Goal: Transaction & Acquisition: Subscribe to service/newsletter

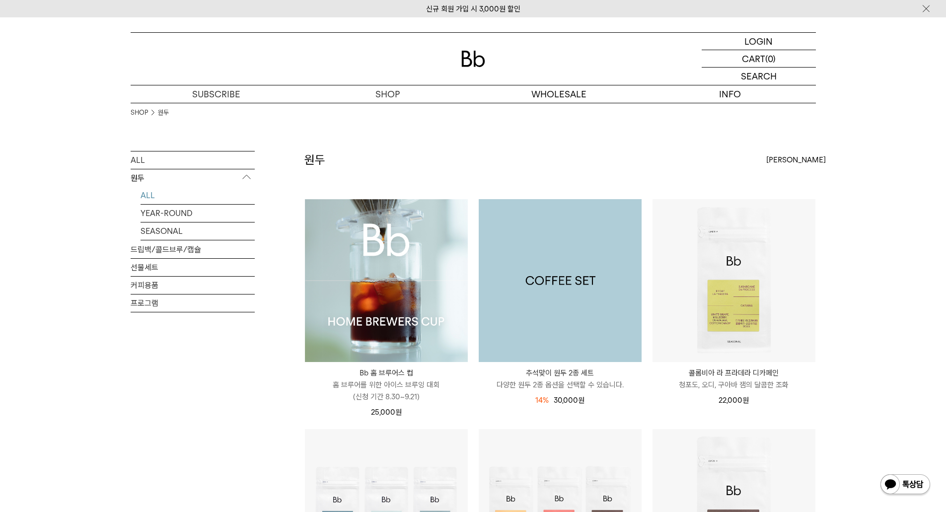
click at [593, 260] on img at bounding box center [560, 280] width 163 height 163
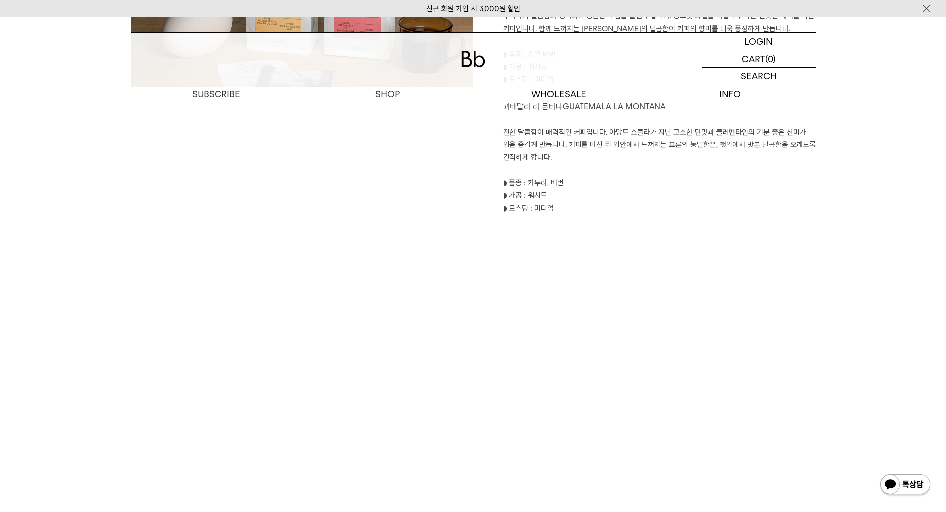
scroll to position [1539, 0]
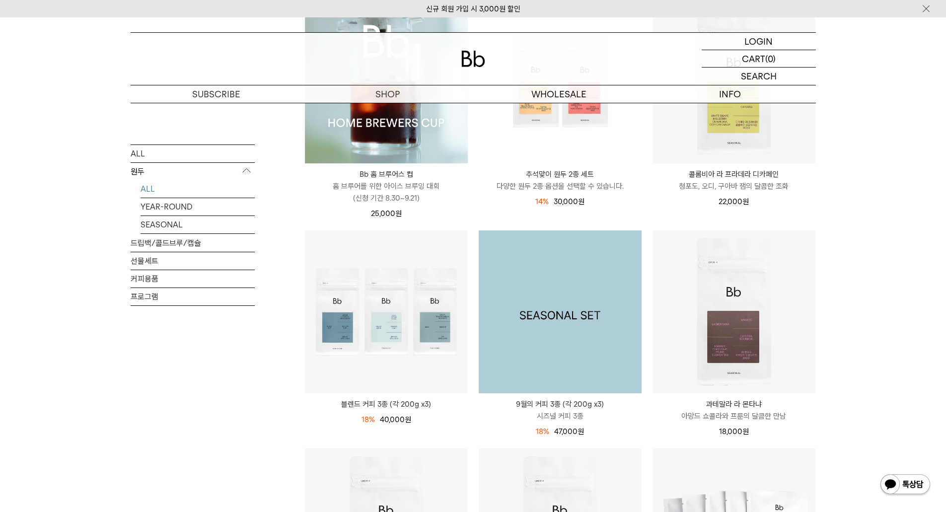
scroll to position [447, 0]
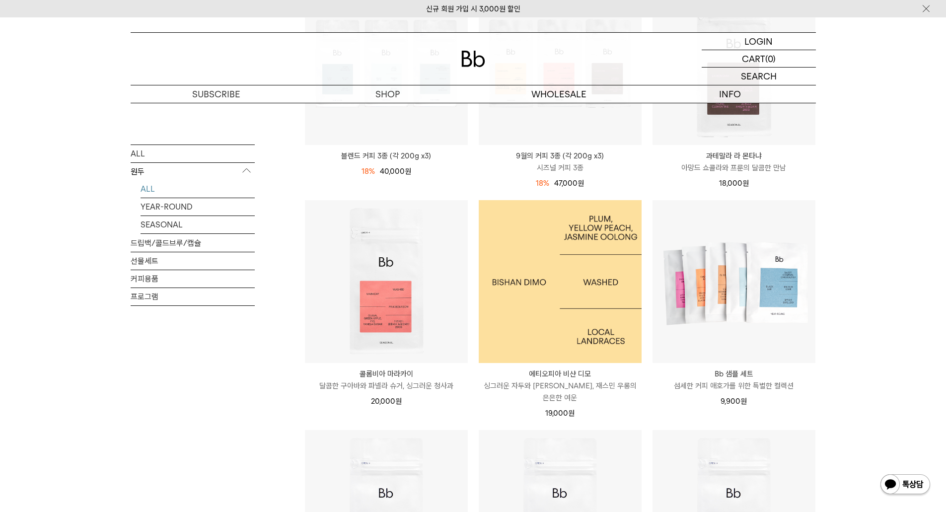
click at [594, 343] on img at bounding box center [560, 281] width 163 height 163
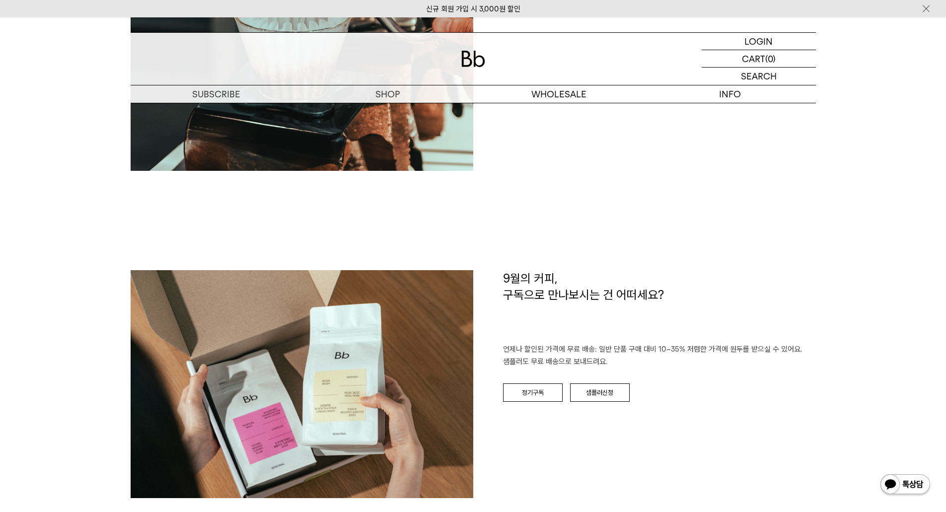
scroll to position [1539, 0]
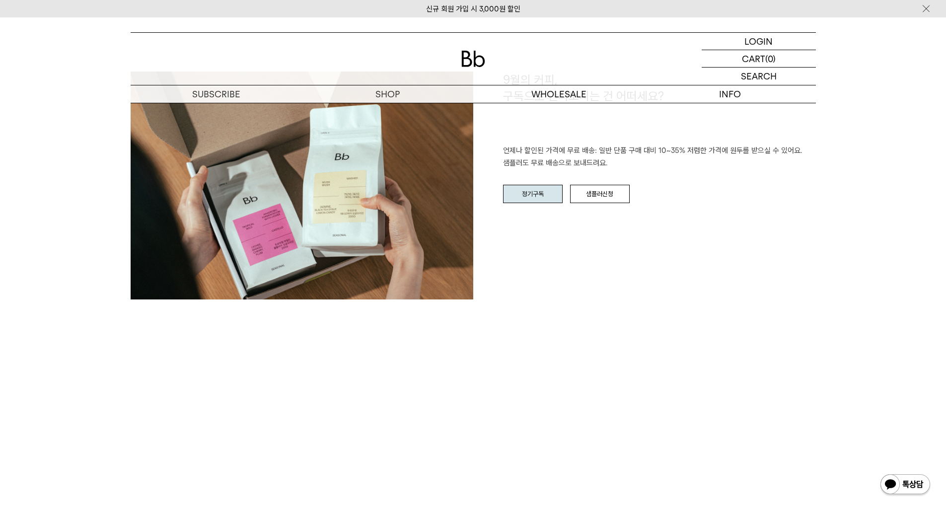
click at [528, 186] on link "정기구독" at bounding box center [533, 194] width 60 height 19
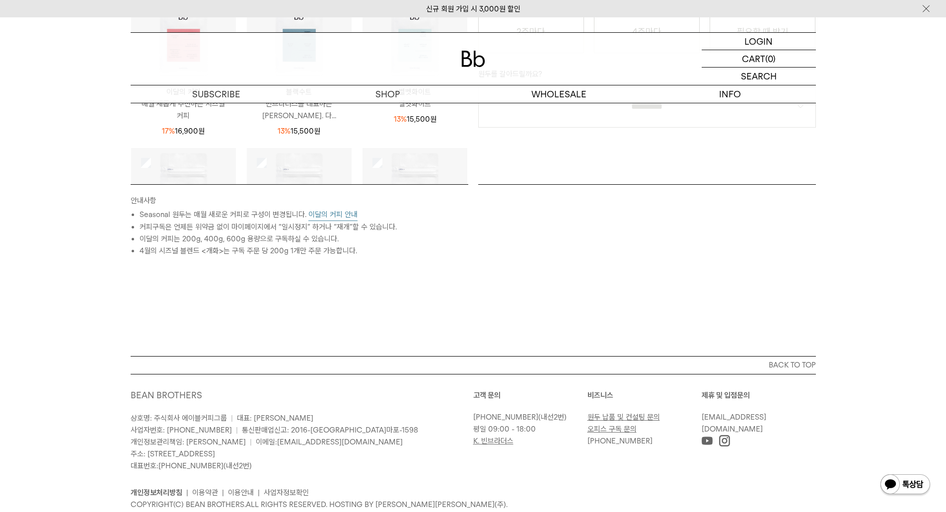
scroll to position [99, 0]
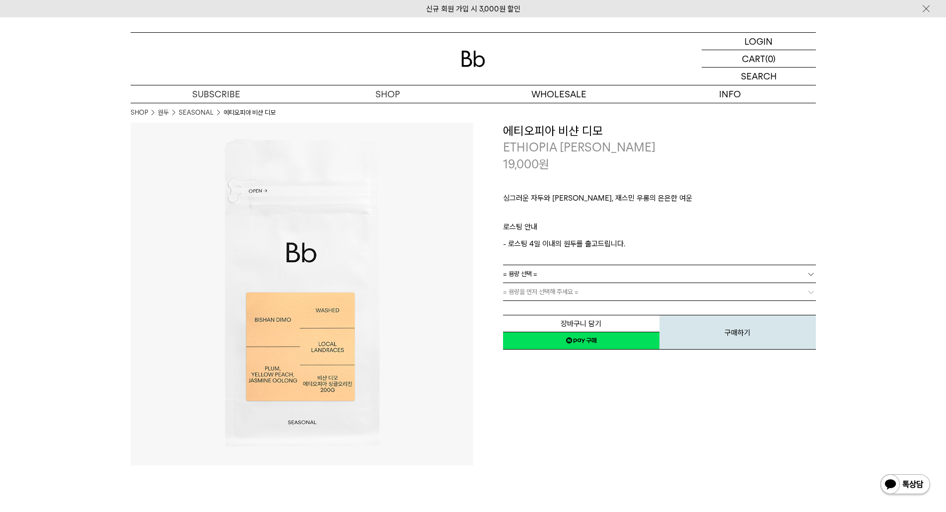
scroll to position [1522, 0]
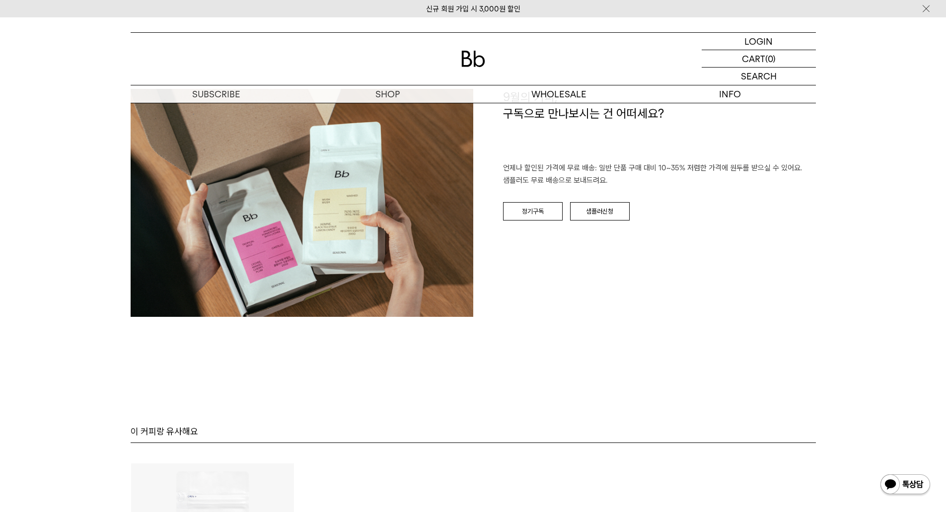
click at [603, 213] on link "샘플러신청" at bounding box center [600, 211] width 60 height 19
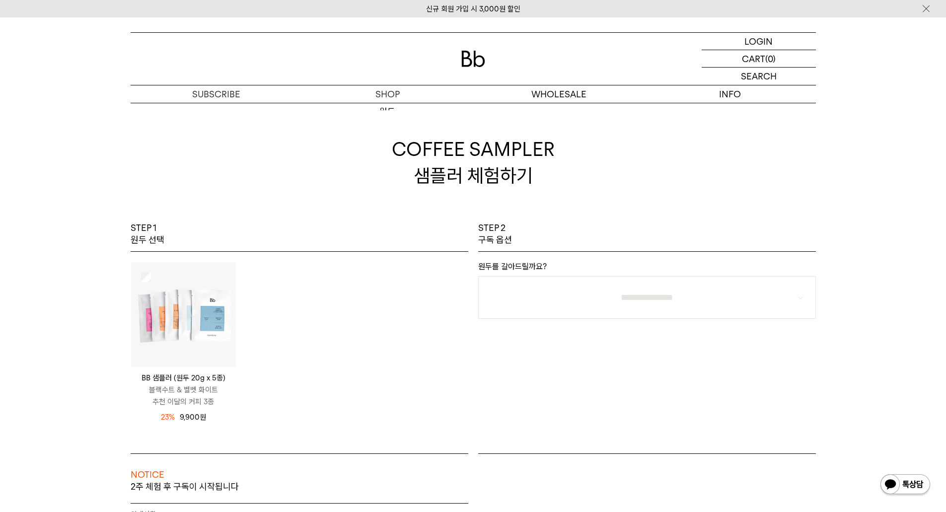
click at [479, 62] on img at bounding box center [473, 59] width 24 height 16
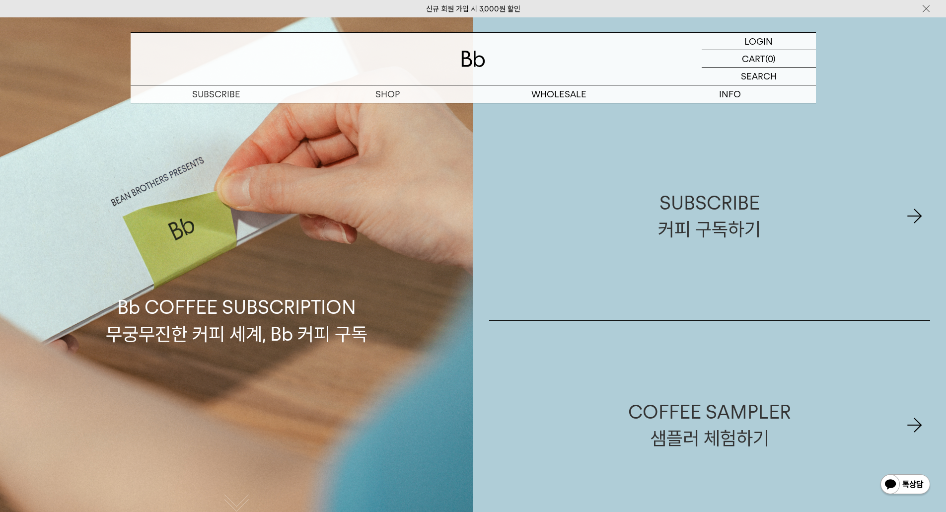
click at [310, 330] on p "Bb COFFEE SUBSCRIPTION 무궁무진한 커피 세계, Bb 커피 구독" at bounding box center [237, 273] width 262 height 147
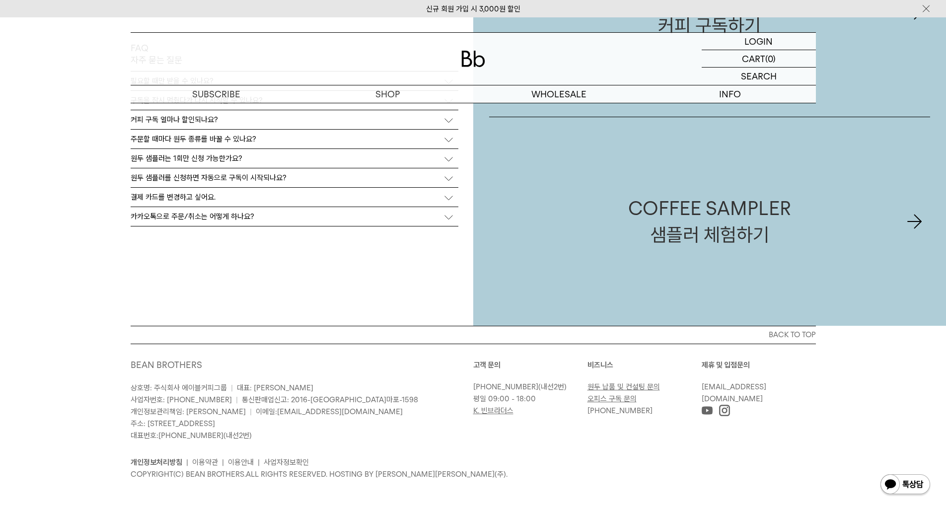
scroll to position [2447, 0]
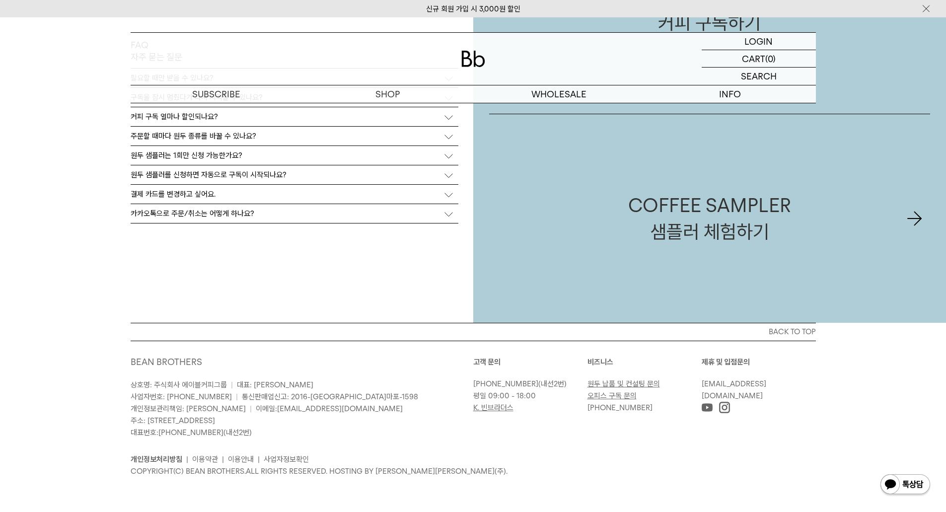
click at [623, 394] on link "오피스 구독 문의" at bounding box center [611, 395] width 49 height 9
